Goal: Information Seeking & Learning: Learn about a topic

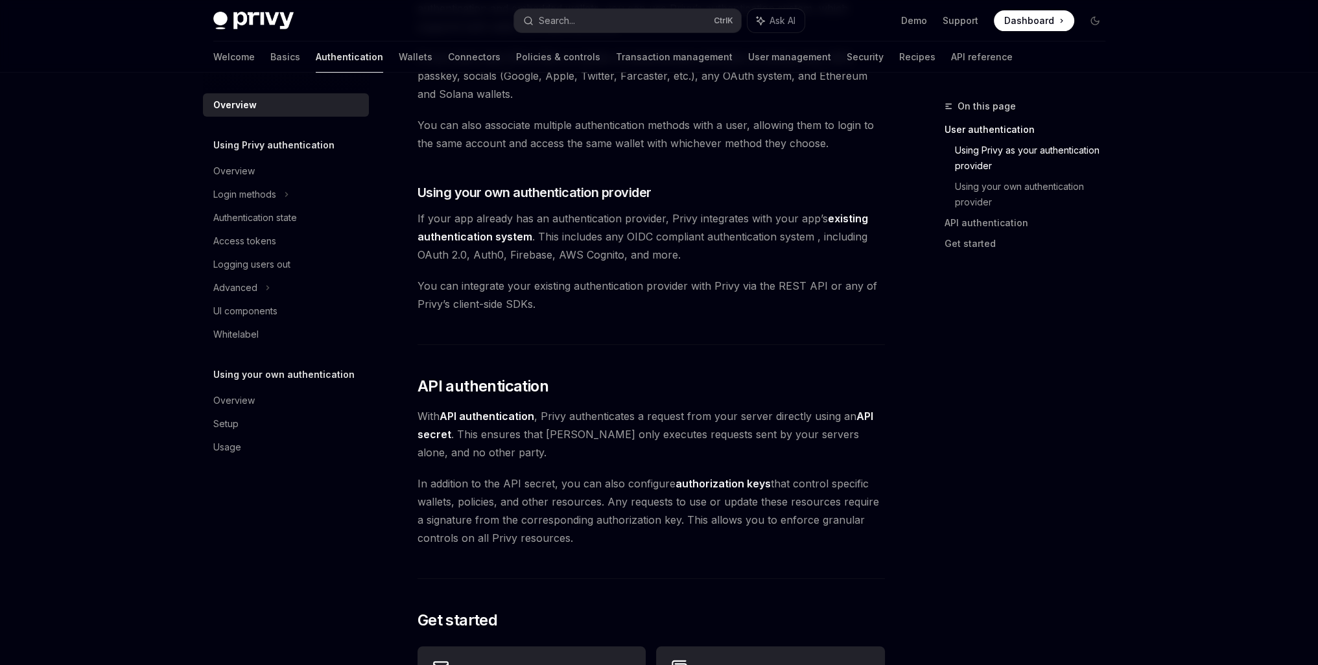
scroll to position [529, 0]
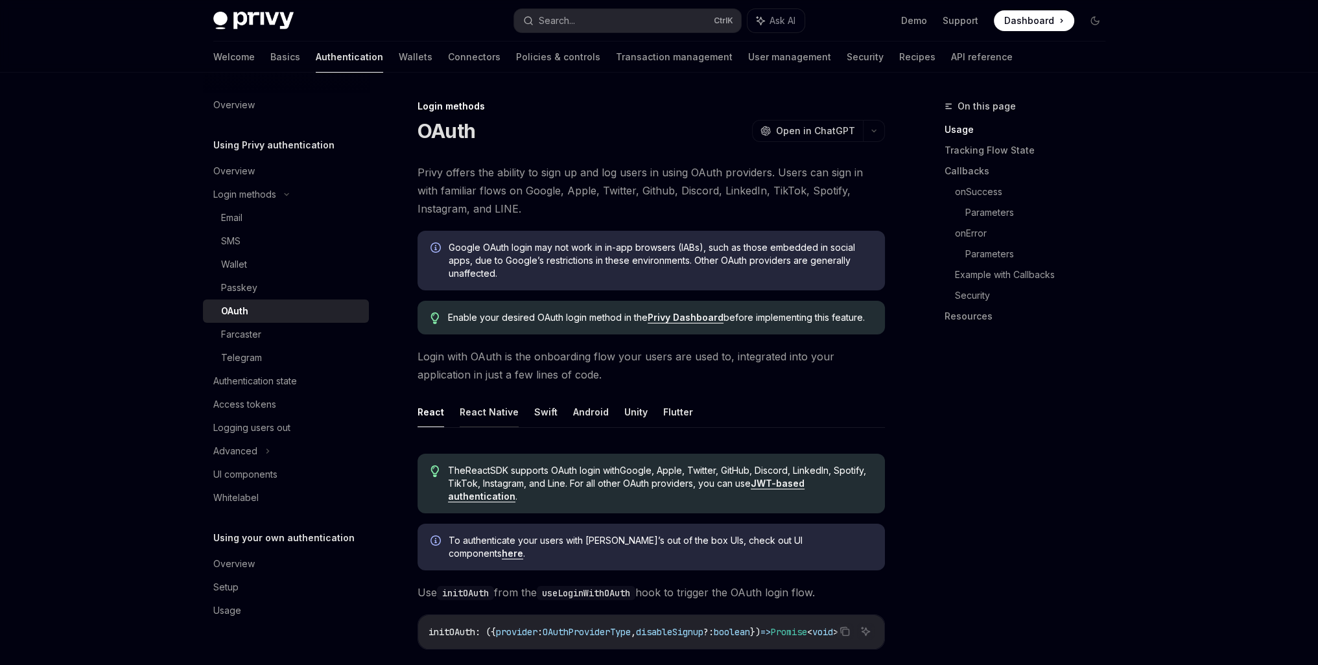
click at [493, 412] on button "React Native" at bounding box center [489, 412] width 59 height 30
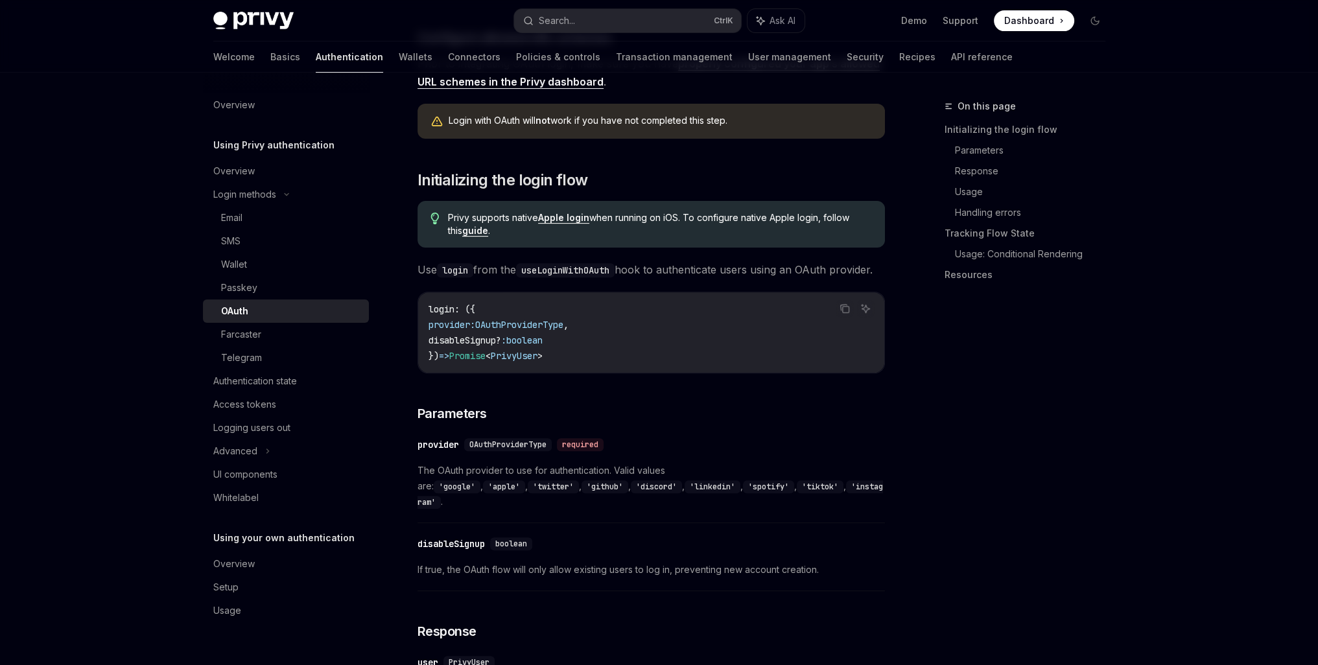
scroll to position [324, 0]
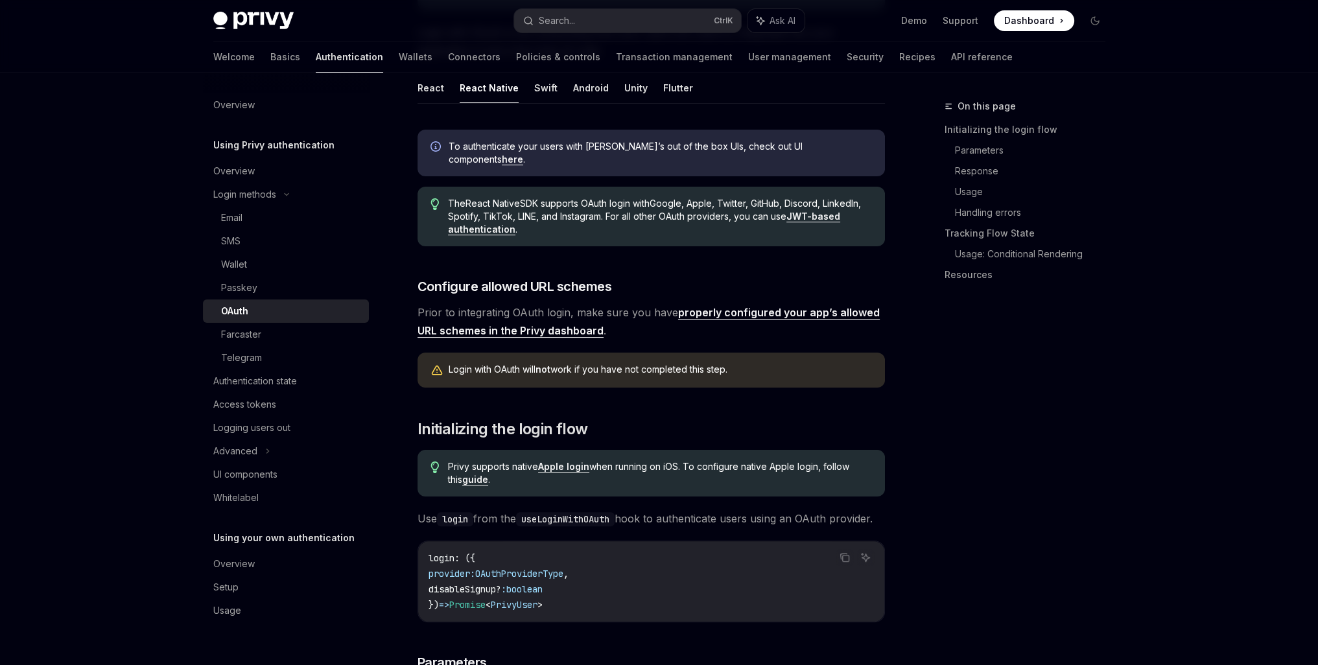
type textarea "*"
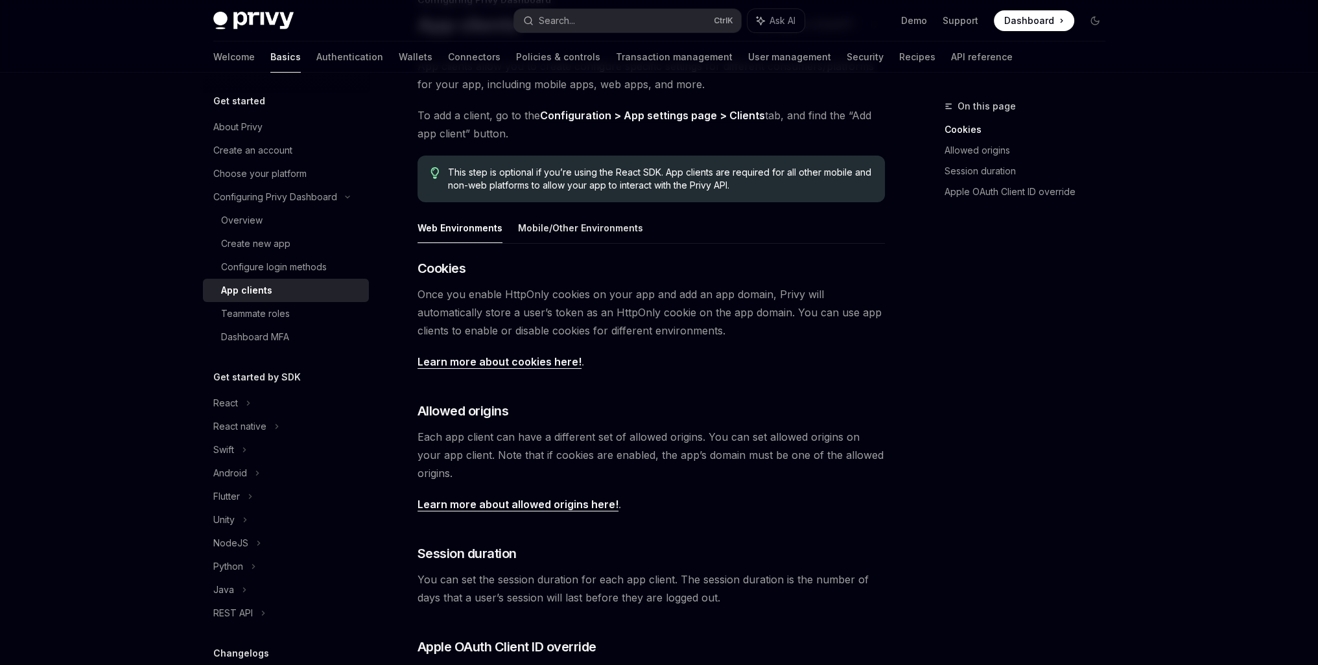
scroll to position [108, 0]
click at [563, 237] on button "Mobile/Other Environments" at bounding box center [580, 226] width 125 height 30
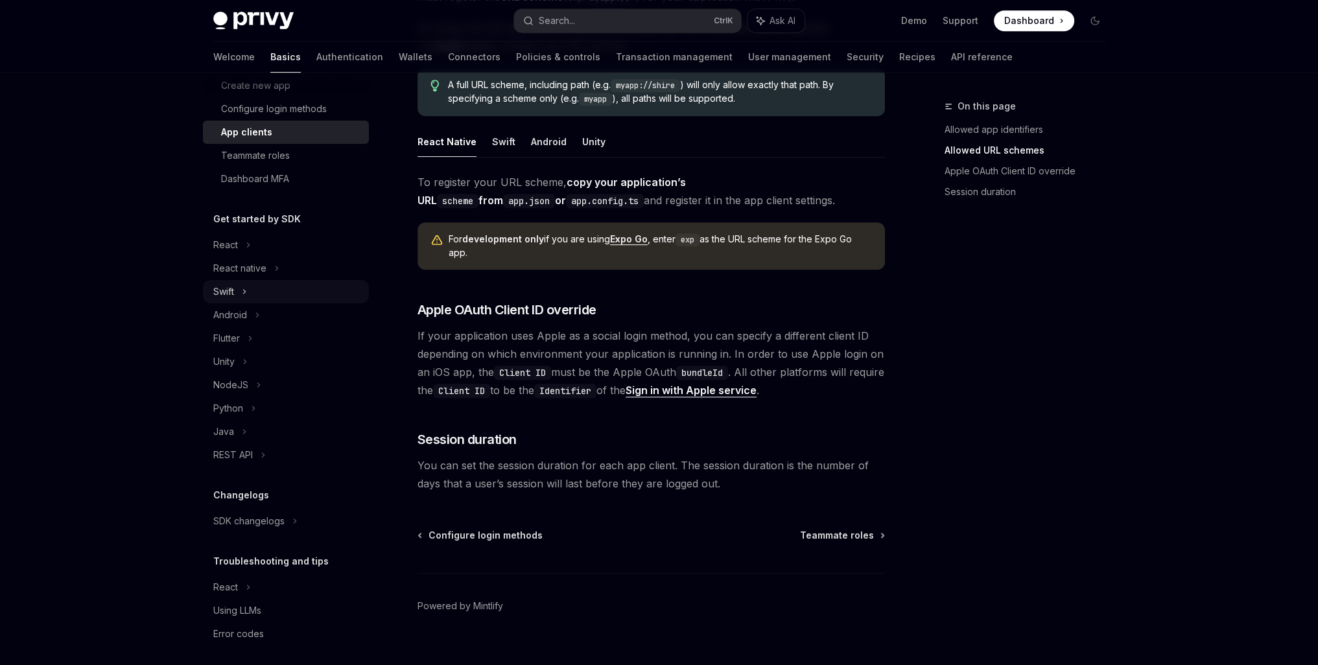
scroll to position [165, 0]
click at [240, 250] on div "React" at bounding box center [286, 238] width 166 height 23
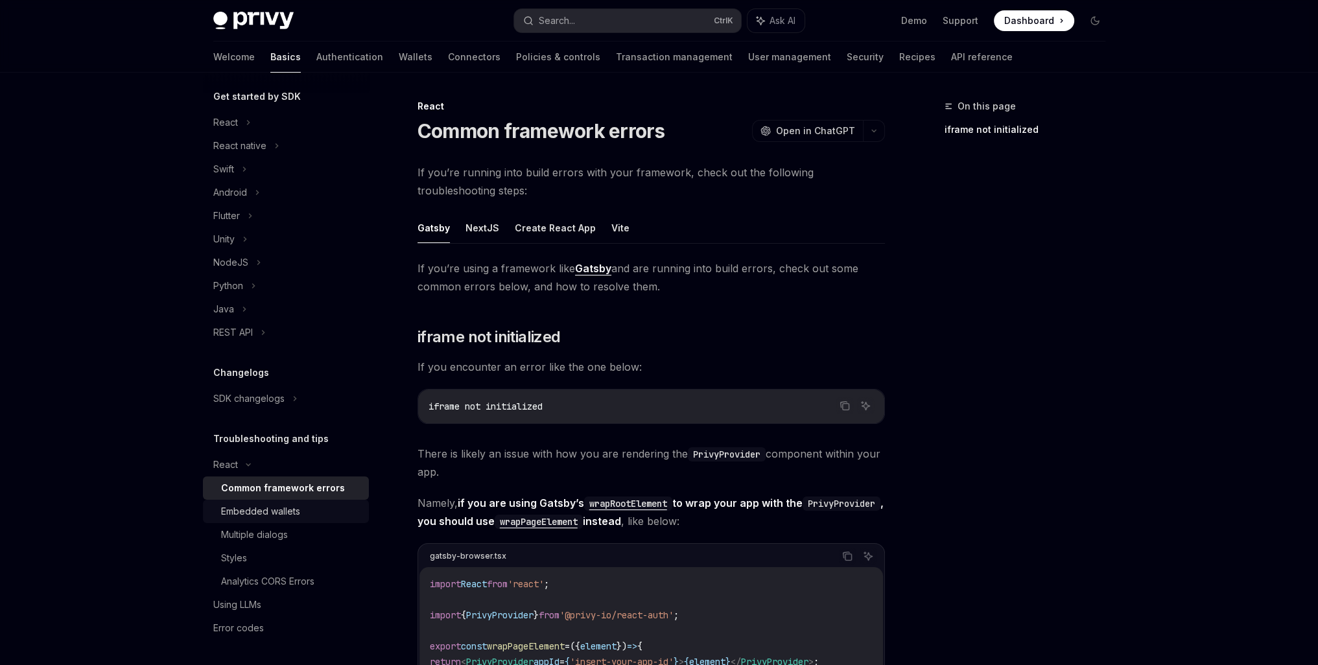
scroll to position [281, 0]
click at [233, 605] on div "Using LLMs" at bounding box center [237, 604] width 48 height 16
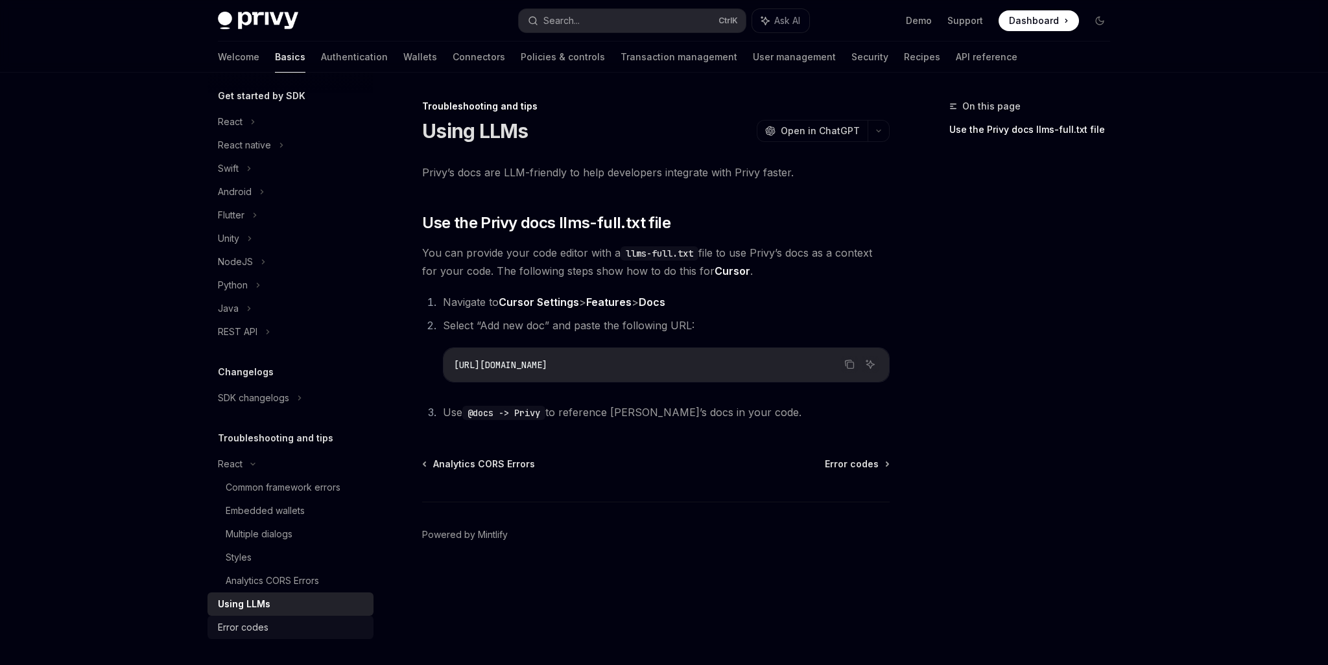
click at [241, 616] on link "Error codes" at bounding box center [290, 627] width 166 height 23
type textarea "*"
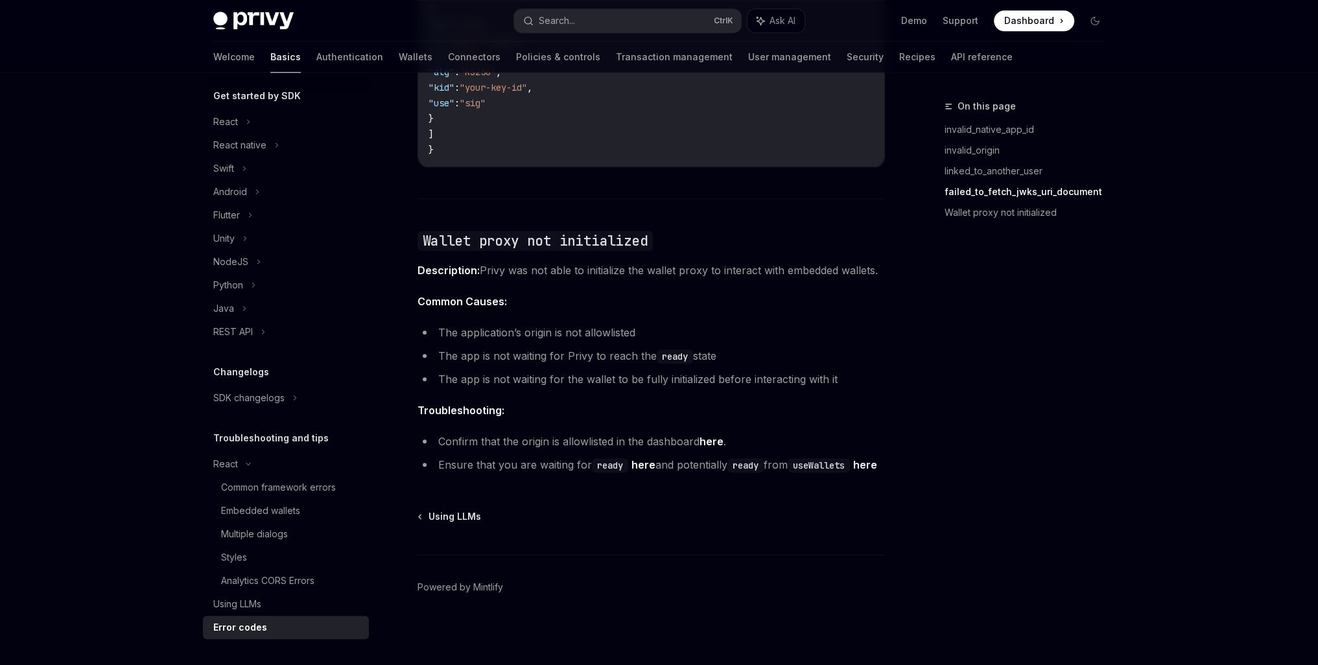
scroll to position [1934, 0]
